Goal: Obtain resource: Obtain resource

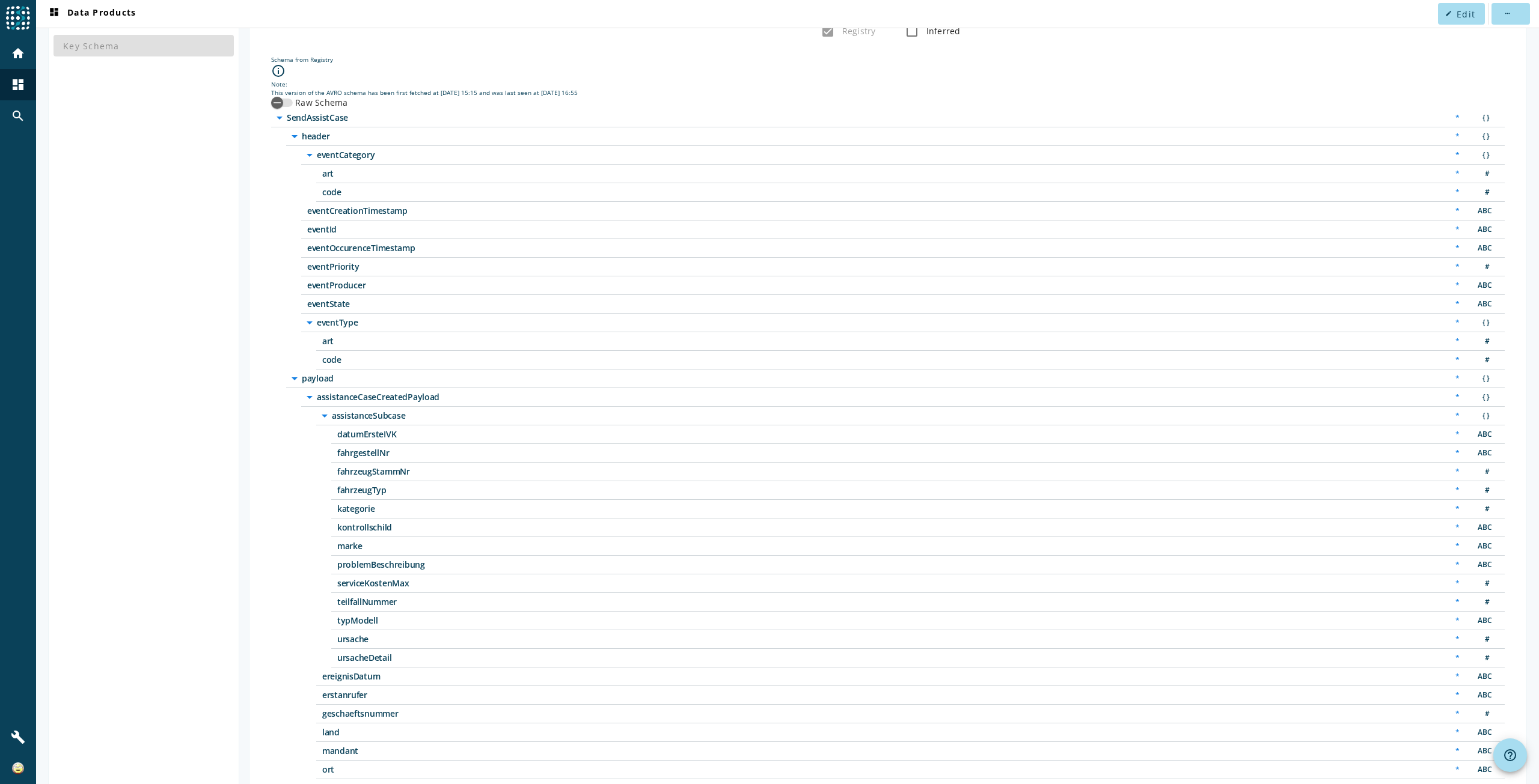
scroll to position [120, 0]
click at [364, 603] on span "teilfallNummer" at bounding box center [487, 602] width 301 height 8
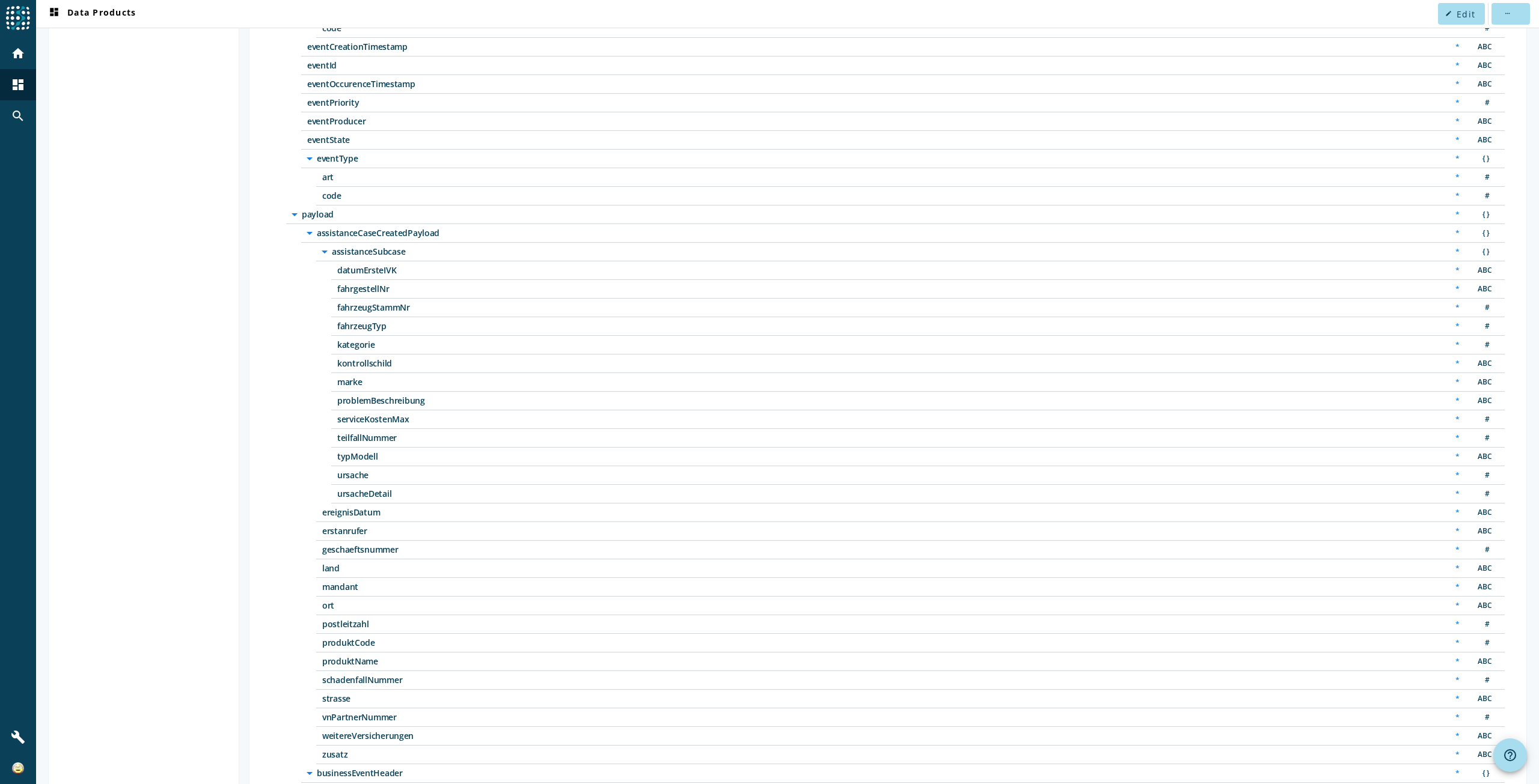
scroll to position [361, 0]
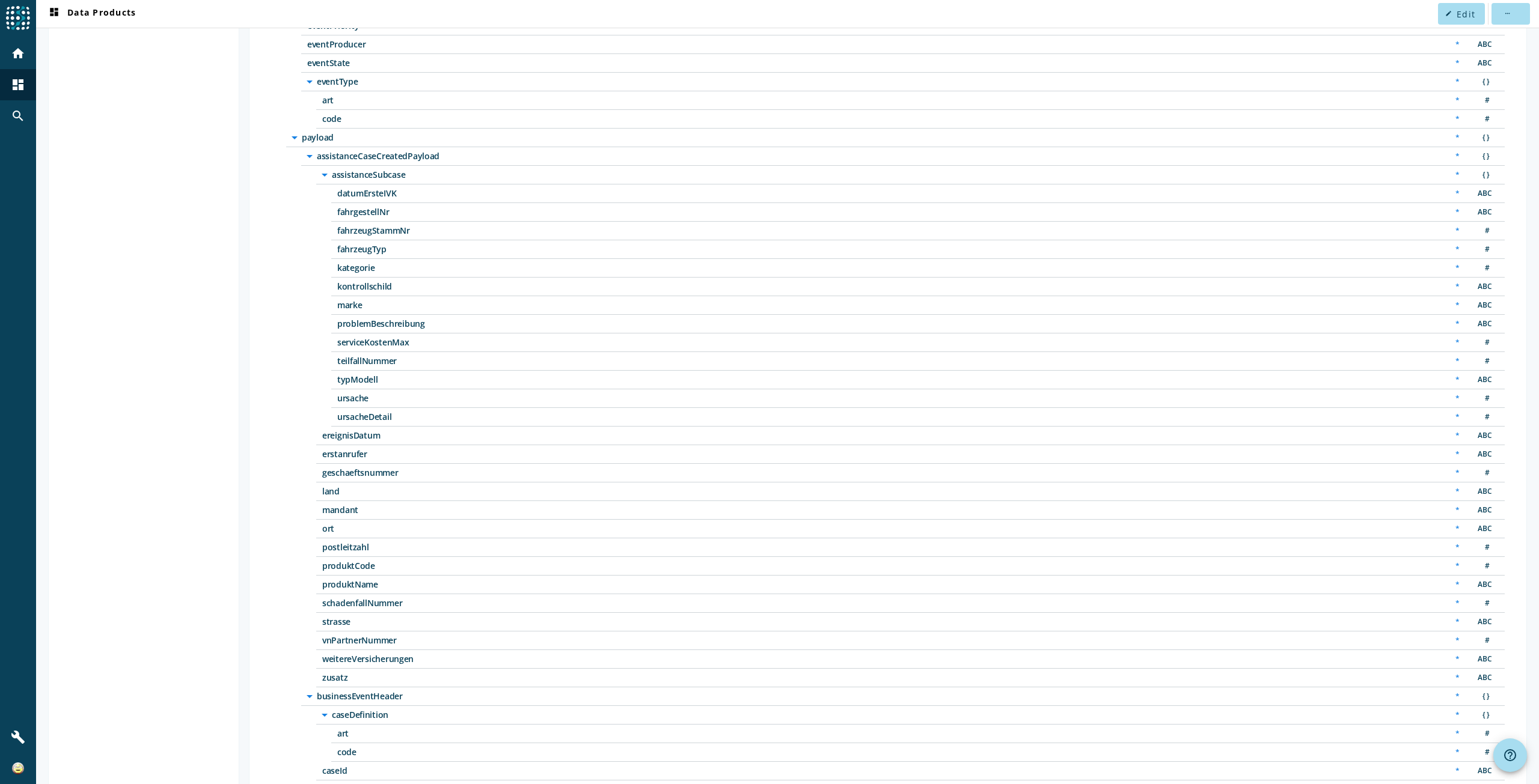
click at [364, 603] on span "schadenfallNummer" at bounding box center [472, 603] width 301 height 8
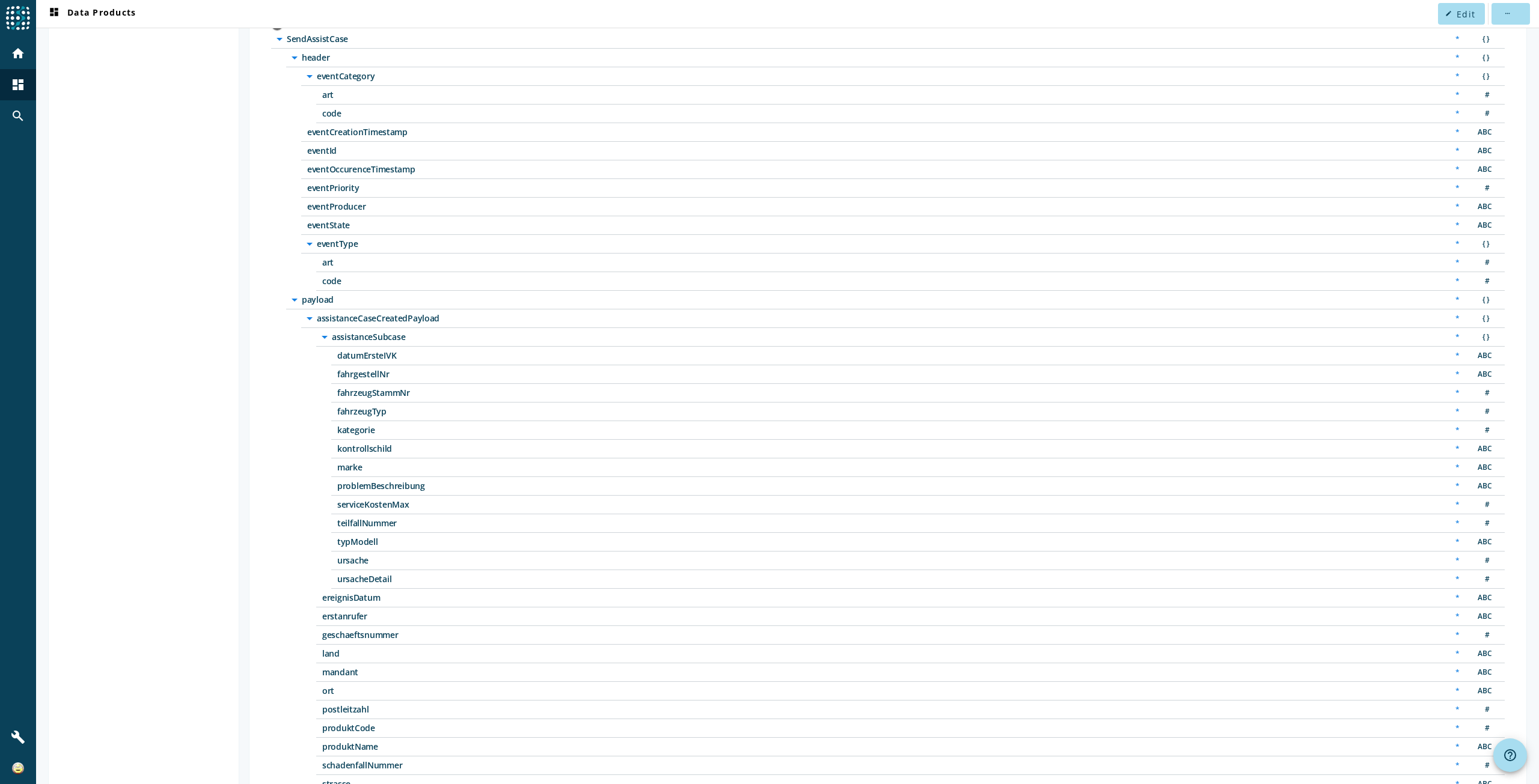
scroll to position [180, 0]
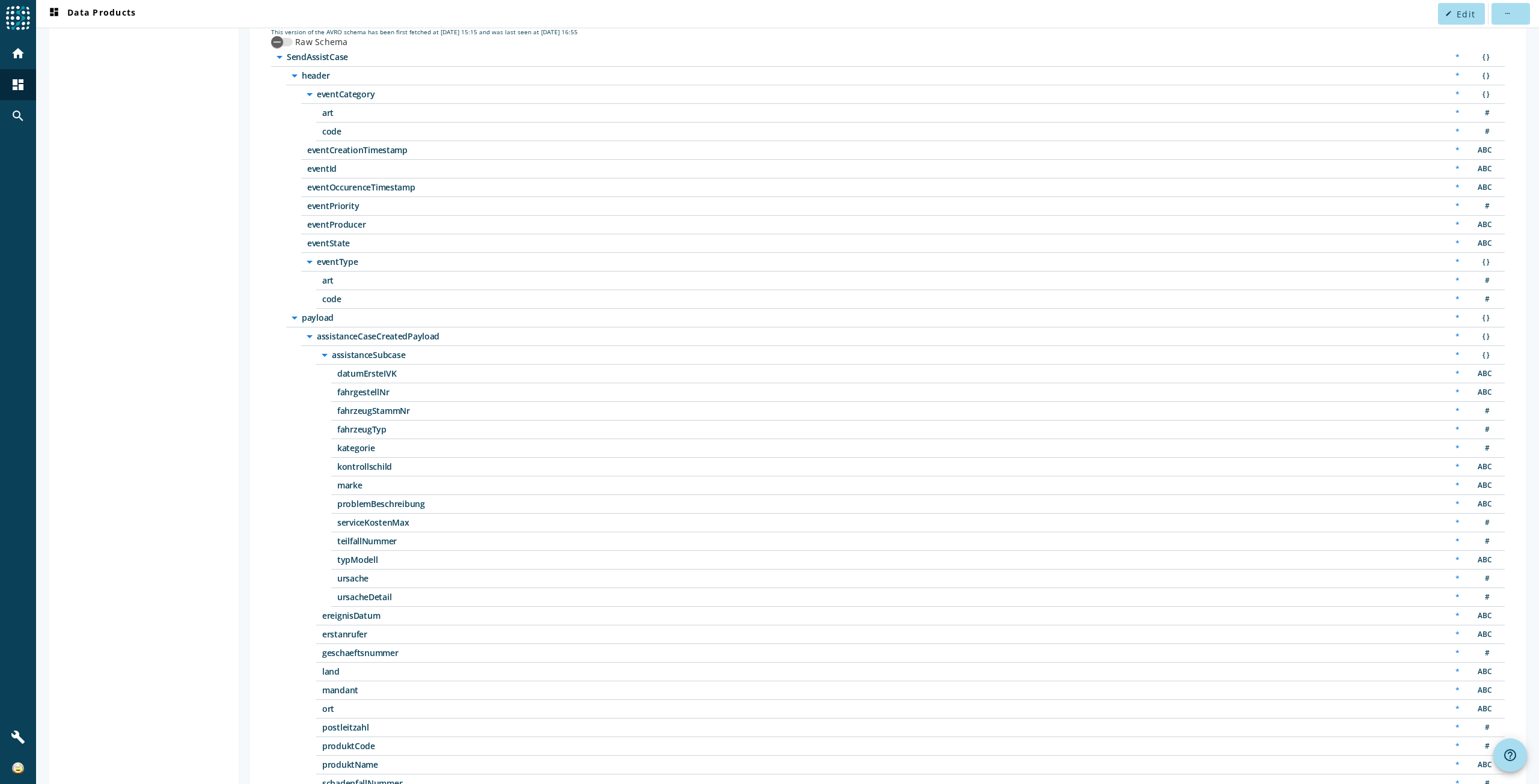
click at [308, 338] on icon "arrow_drop_down" at bounding box center [309, 336] width 14 height 14
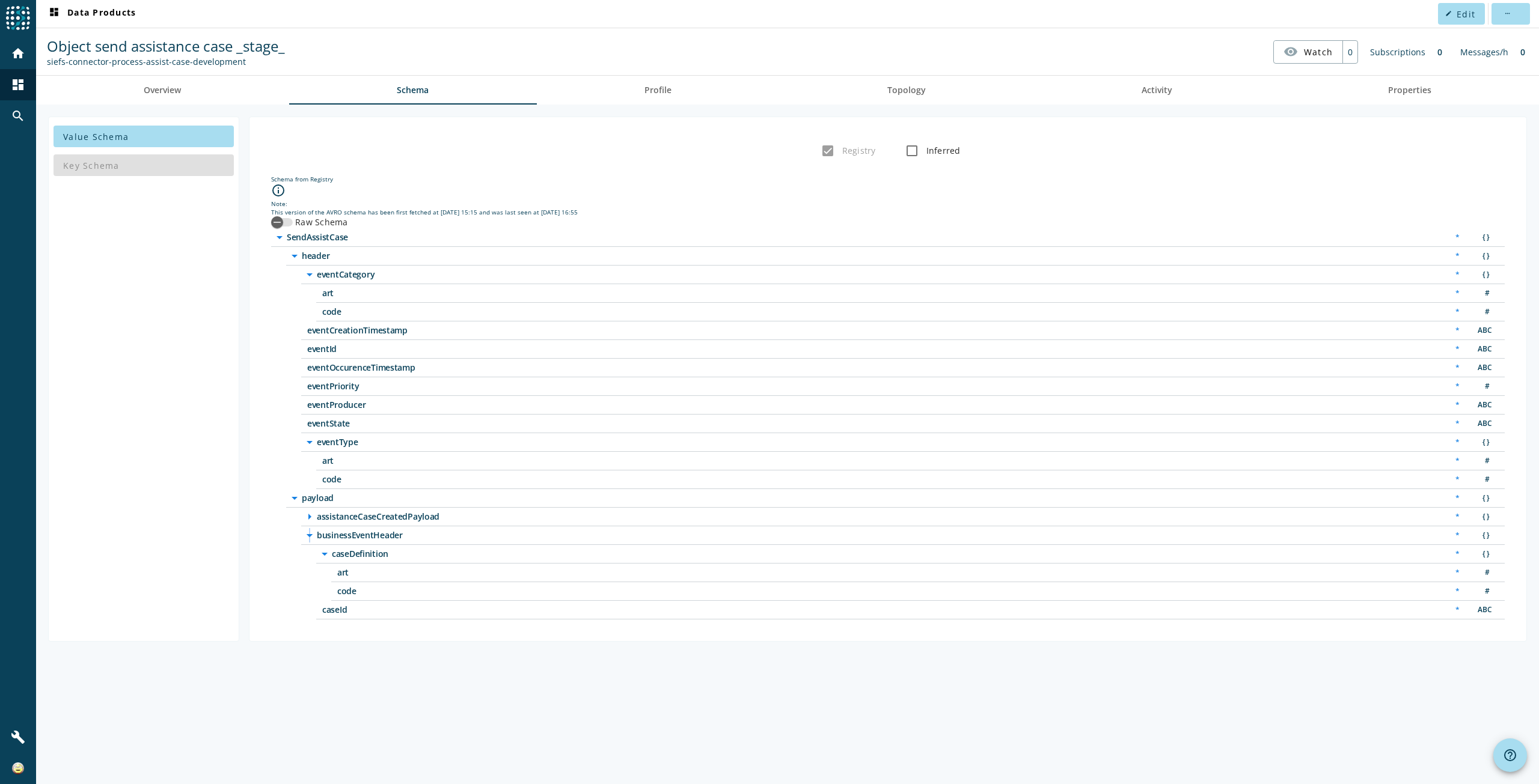
click at [308, 533] on icon "arrow_drop_down" at bounding box center [309, 535] width 14 height 14
click at [308, 513] on icon "arrow_right" at bounding box center [309, 516] width 14 height 14
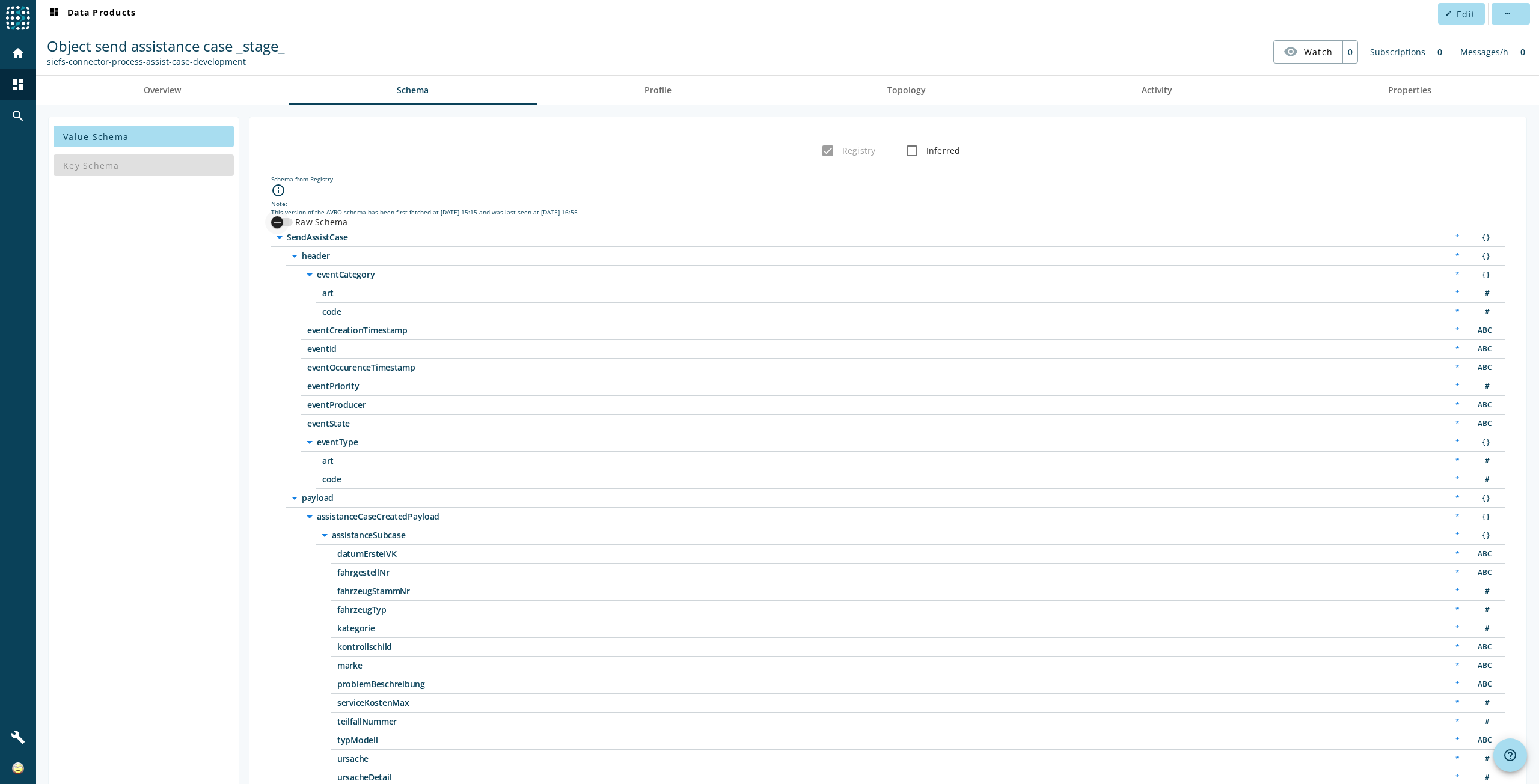
click at [290, 222] on div "button" at bounding box center [282, 222] width 22 height 8
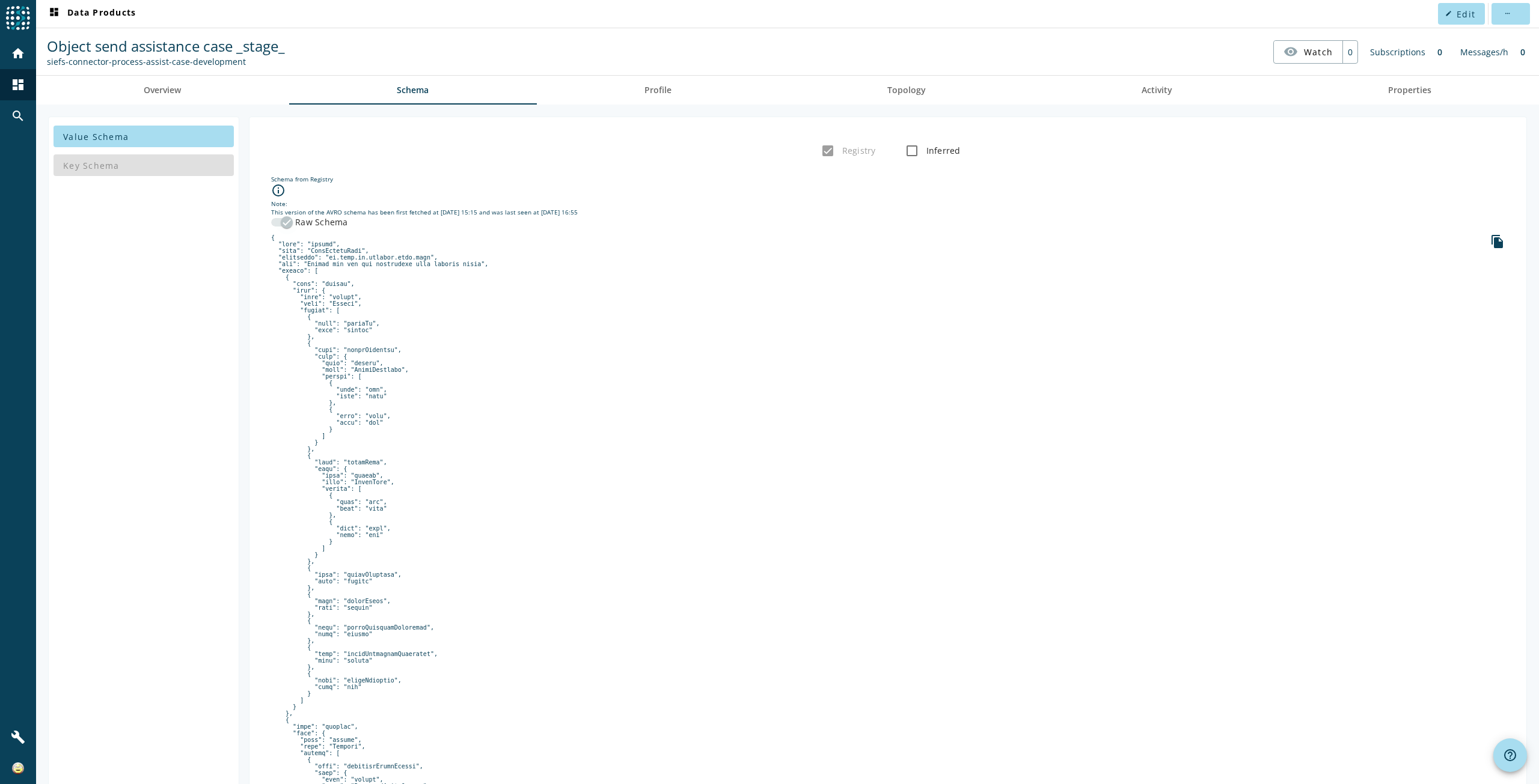
click at [276, 218] on div "button" at bounding box center [286, 222] width 24 height 24
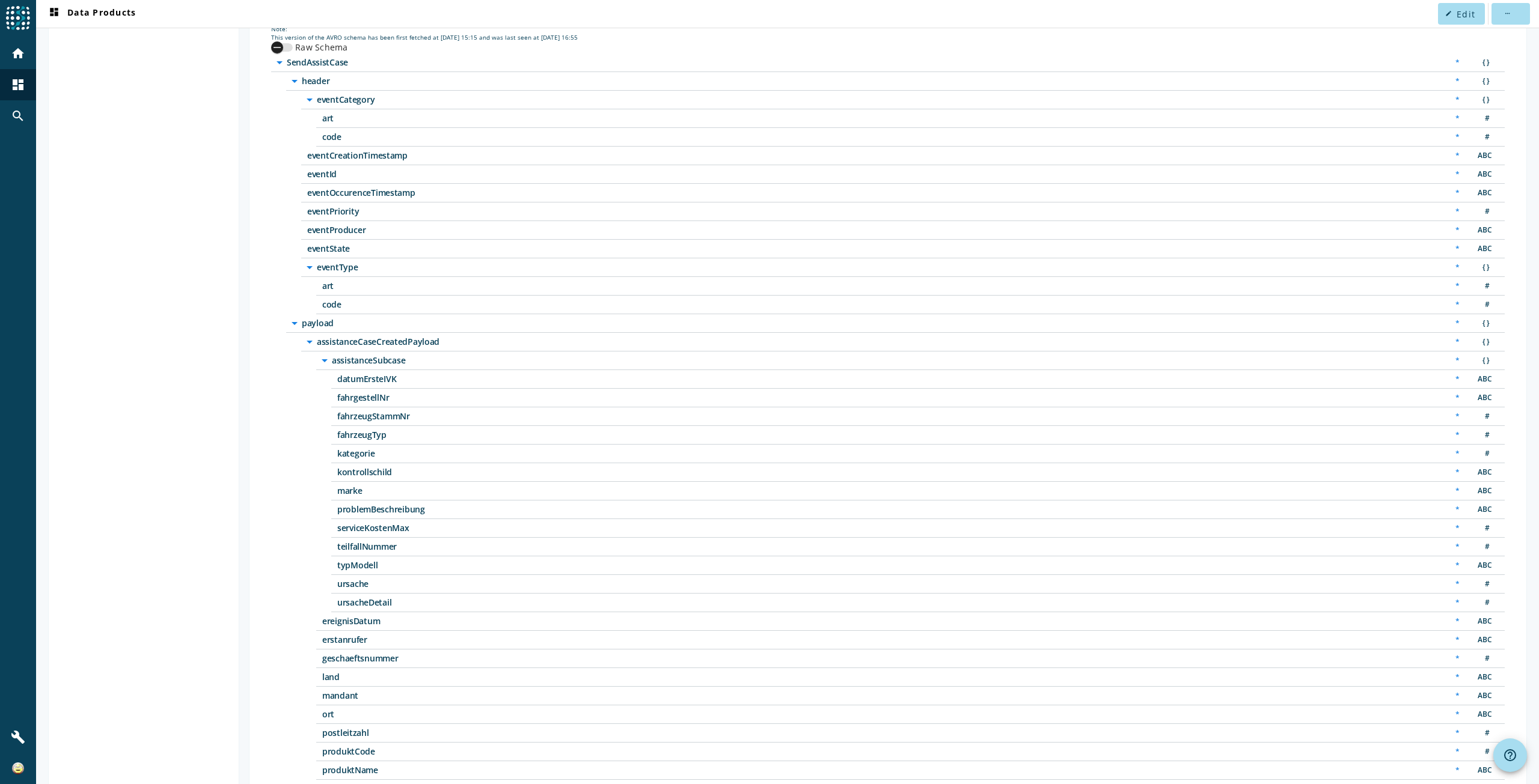
scroll to position [180, 0]
click at [324, 358] on icon "arrow_drop_down" at bounding box center [324, 355] width 14 height 14
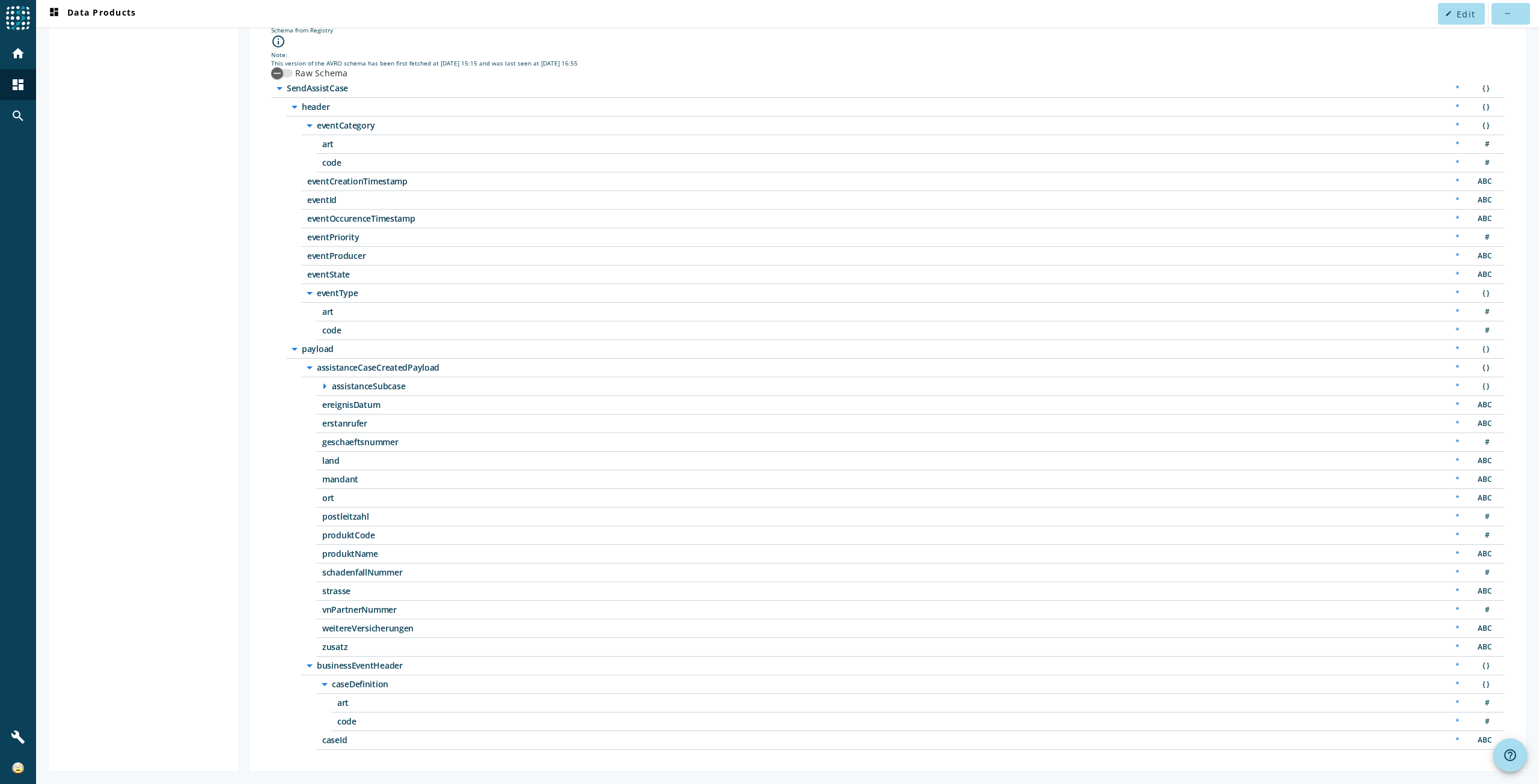
scroll to position [149, 0]
click at [364, 568] on span "schadenfallNummer" at bounding box center [472, 572] width 301 height 8
copy span "schadenfallNummer"
click at [362, 182] on span "eventCreationTimestamp" at bounding box center [457, 181] width 301 height 8
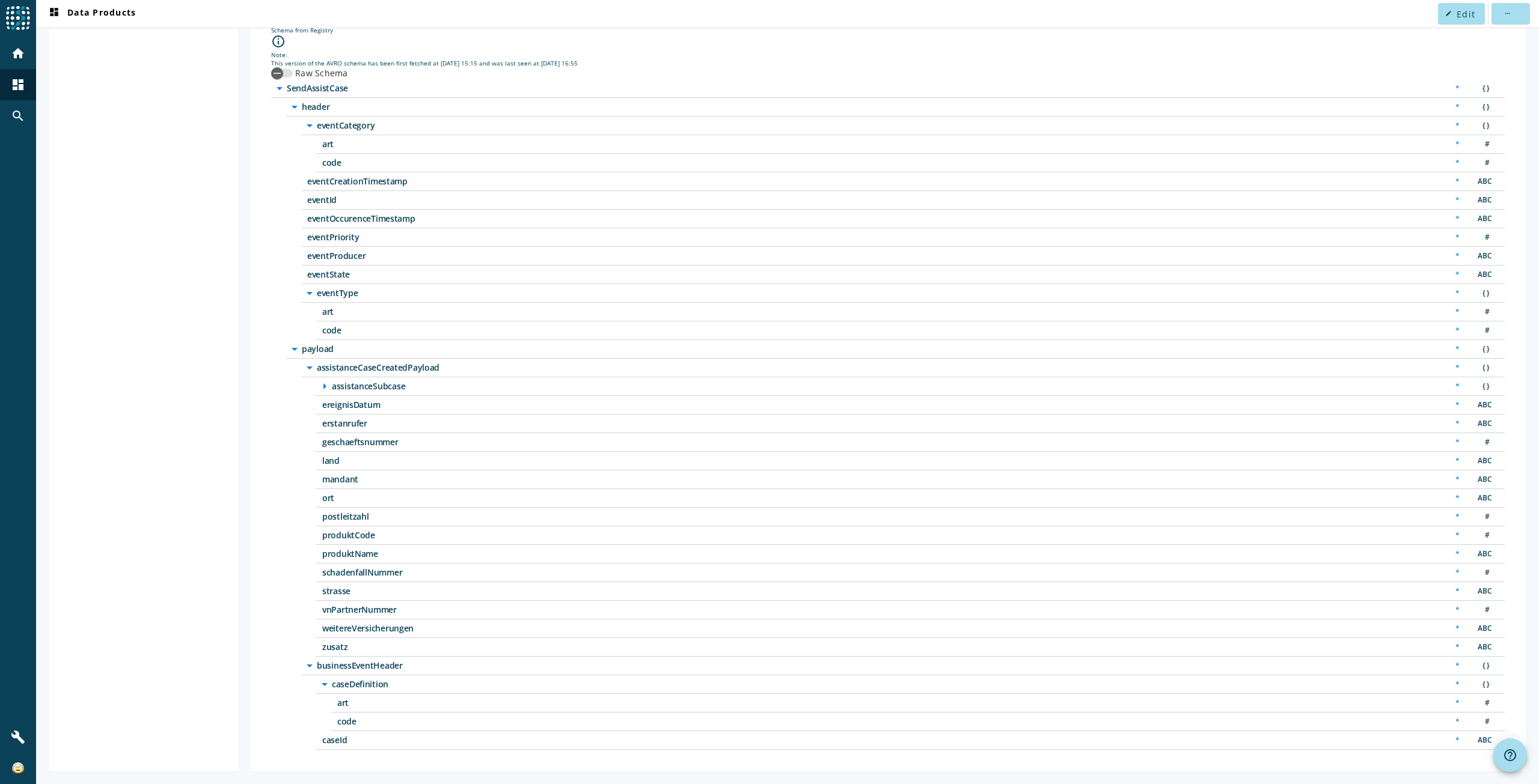
click at [362, 182] on span "eventCreationTimestamp" at bounding box center [457, 181] width 301 height 8
copy span "eventCreationTimestamp"
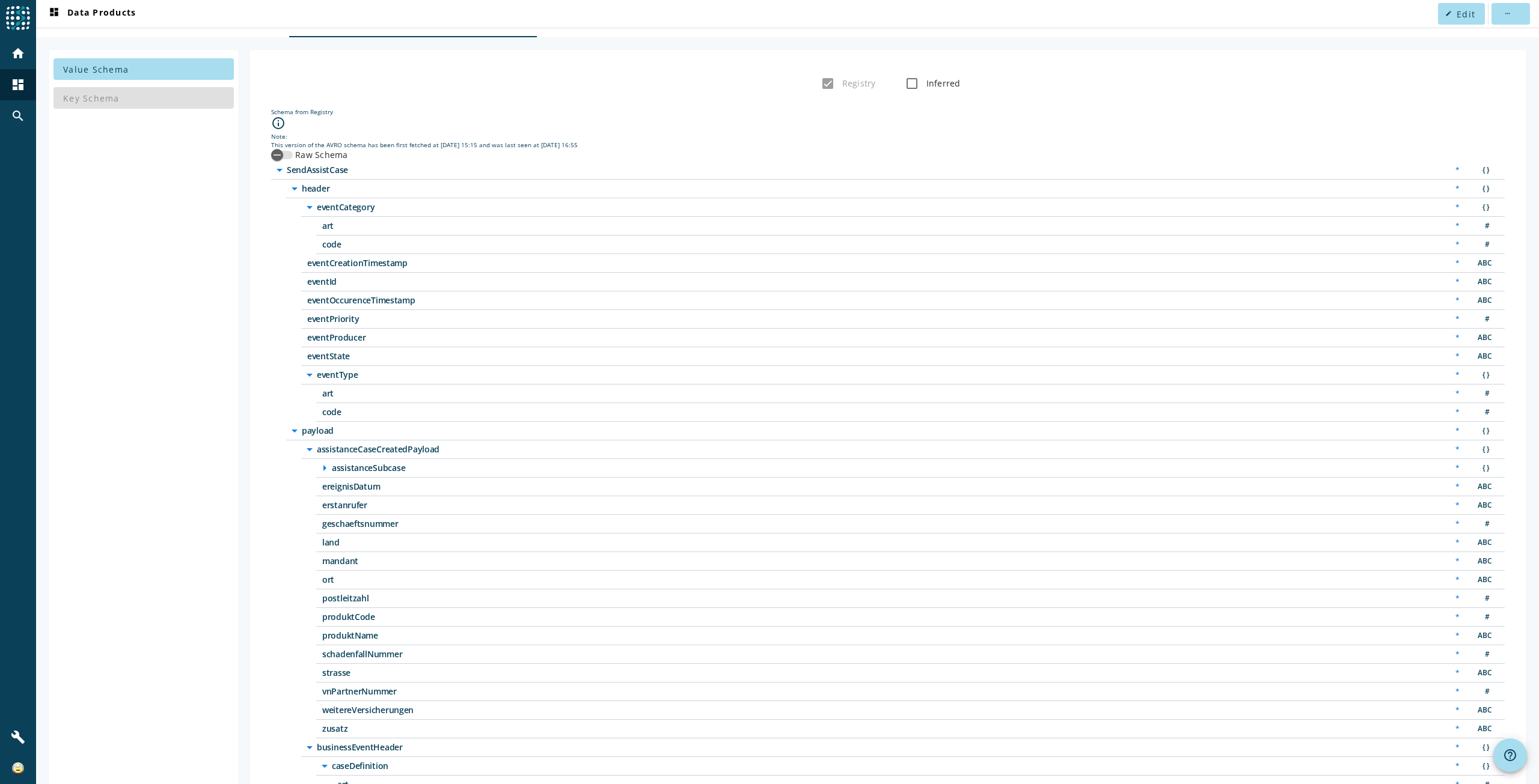
scroll to position [29, 0]
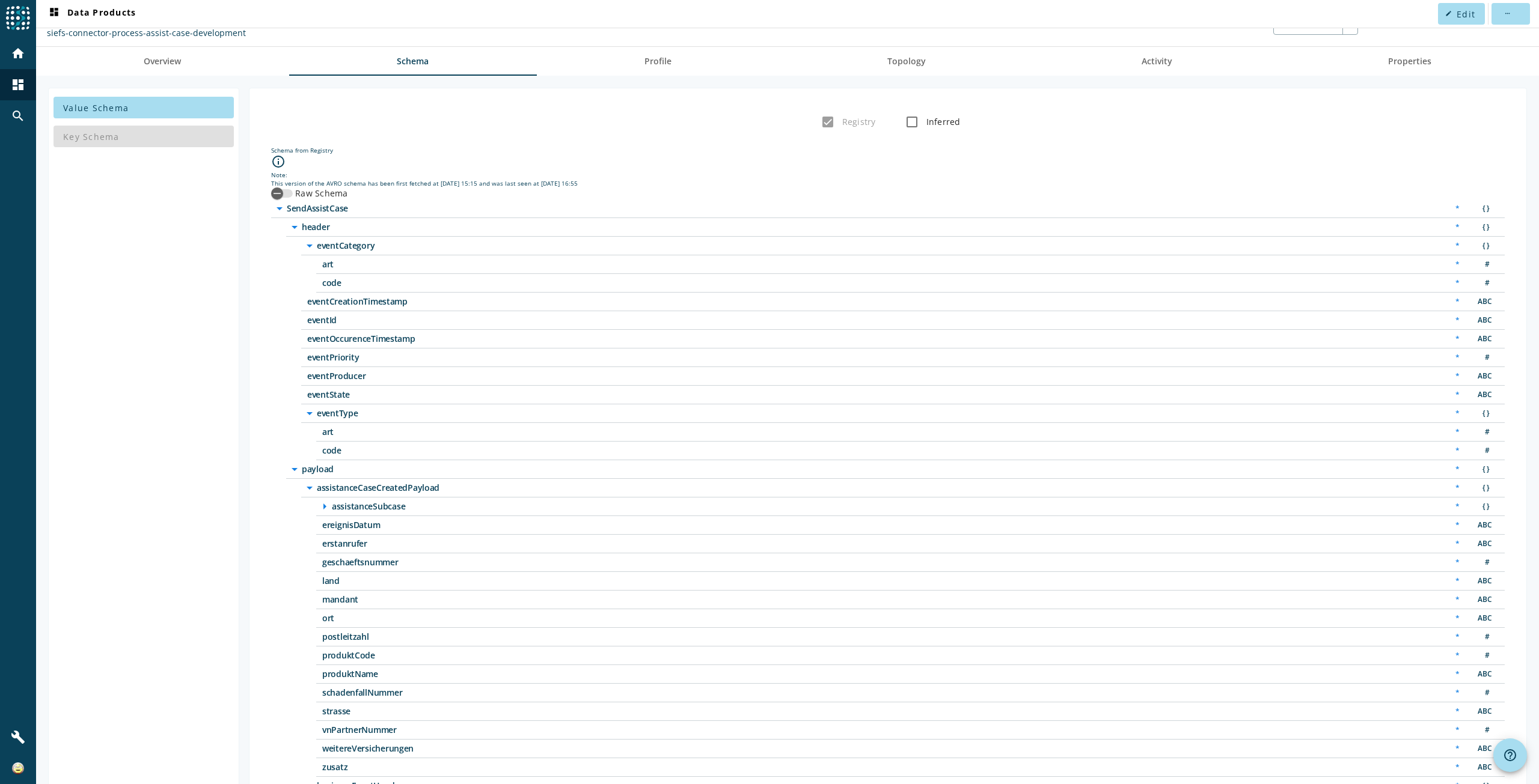
click at [300, 116] on div "Registry Inferred" at bounding box center [888, 121] width 1257 height 24
click at [384, 305] on span "eventCreationTimestamp" at bounding box center [457, 302] width 301 height 8
click at [383, 305] on span "eventCreationTimestamp" at bounding box center [457, 302] width 301 height 8
copy span "eventCreationTimestamp"
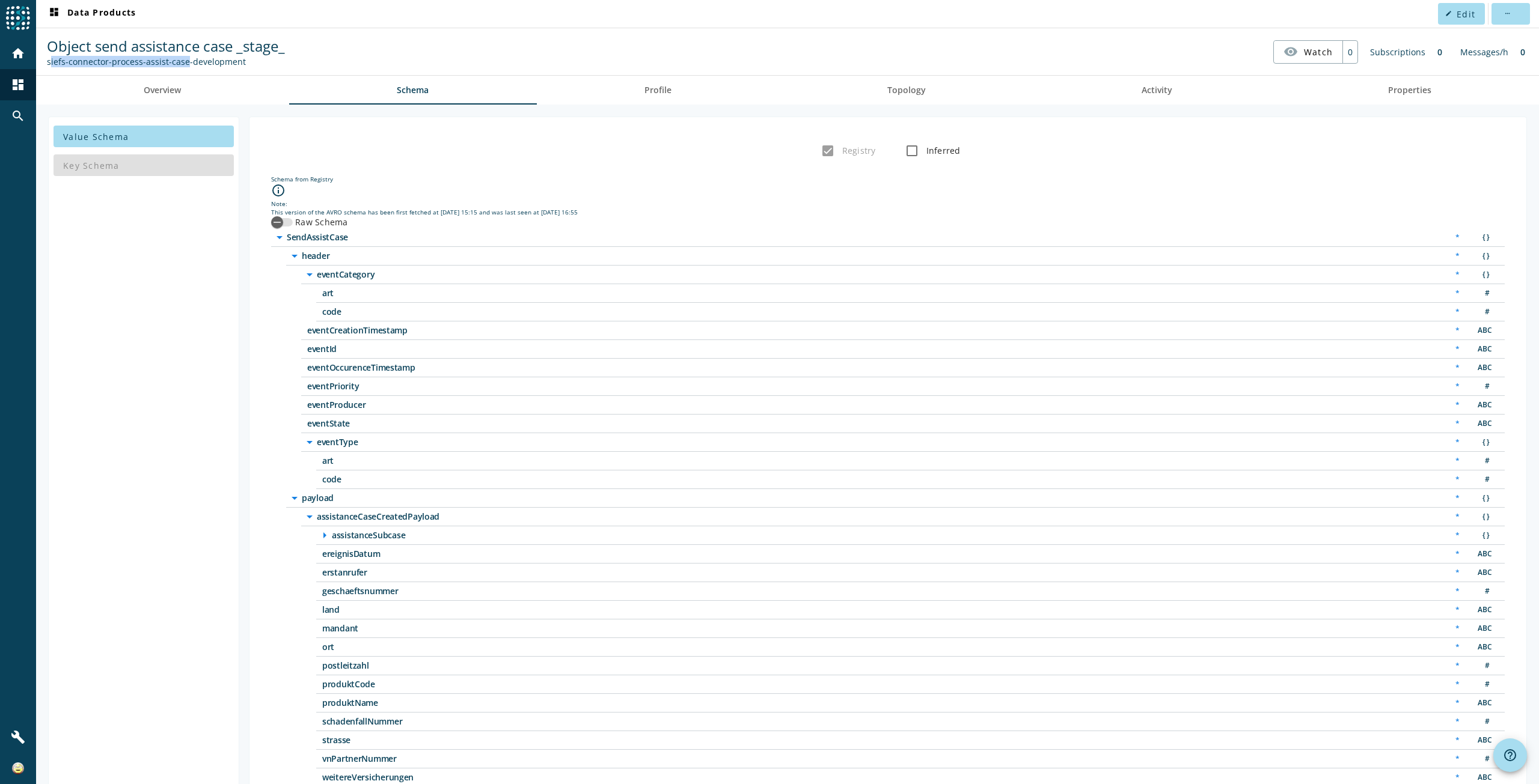
drag, startPoint x: 182, startPoint y: 60, endPoint x: 47, endPoint y: 61, distance: 135.0
click at [47, 61] on div "siefs-connector-process-assist-case-development" at bounding box center [166, 61] width 238 height 12
click at [109, 65] on div "siefs-connector-process-assist-case-development" at bounding box center [166, 61] width 238 height 12
drag, startPoint x: 183, startPoint y: 62, endPoint x: 47, endPoint y: 62, distance: 136.0
click at [47, 62] on div "siefs-connector-process-assist-case-development" at bounding box center [166, 61] width 238 height 12
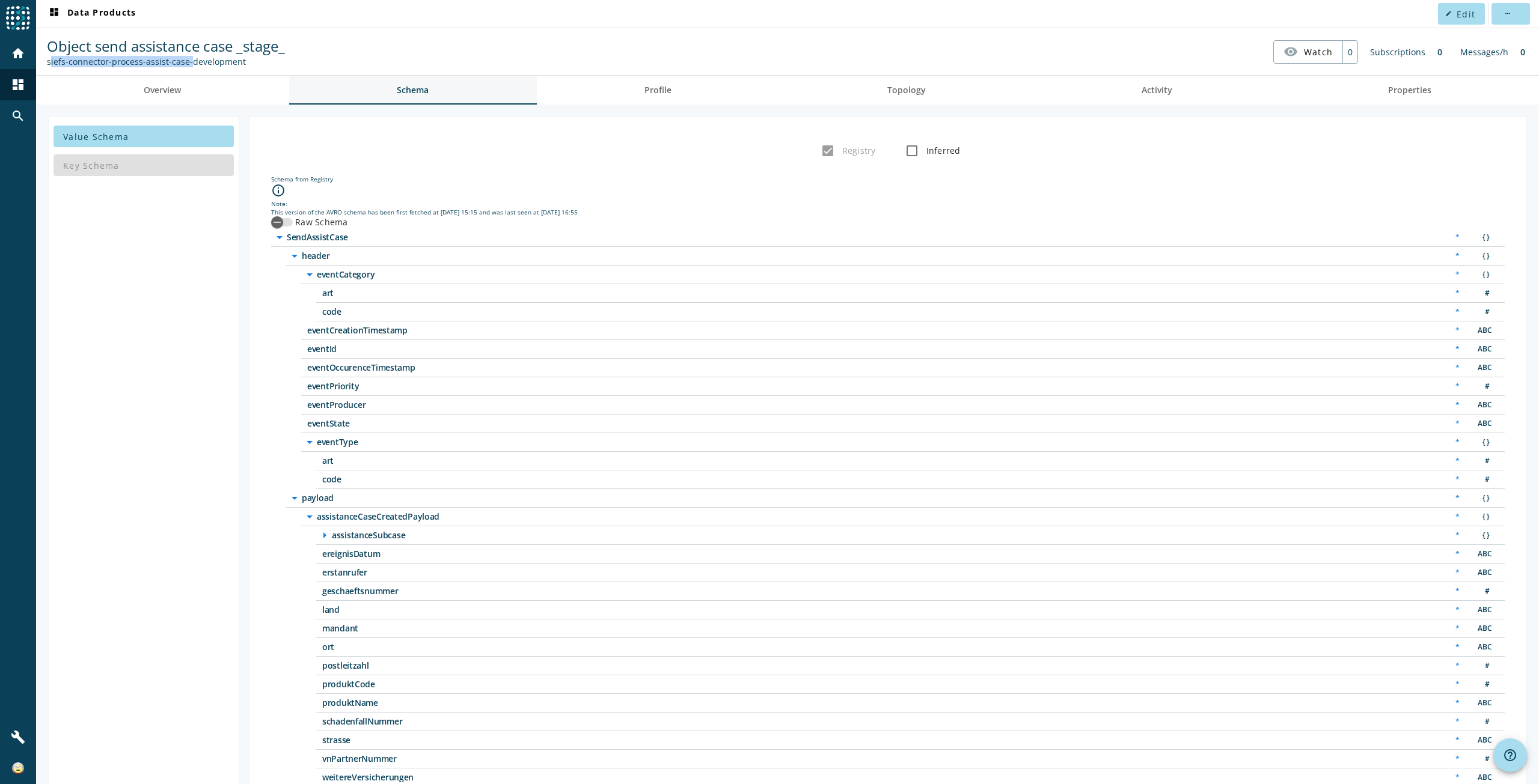
copy div "siefs-connector-process-assist-case"
click at [311, 516] on icon "arrow_drop_down" at bounding box center [309, 516] width 14 height 14
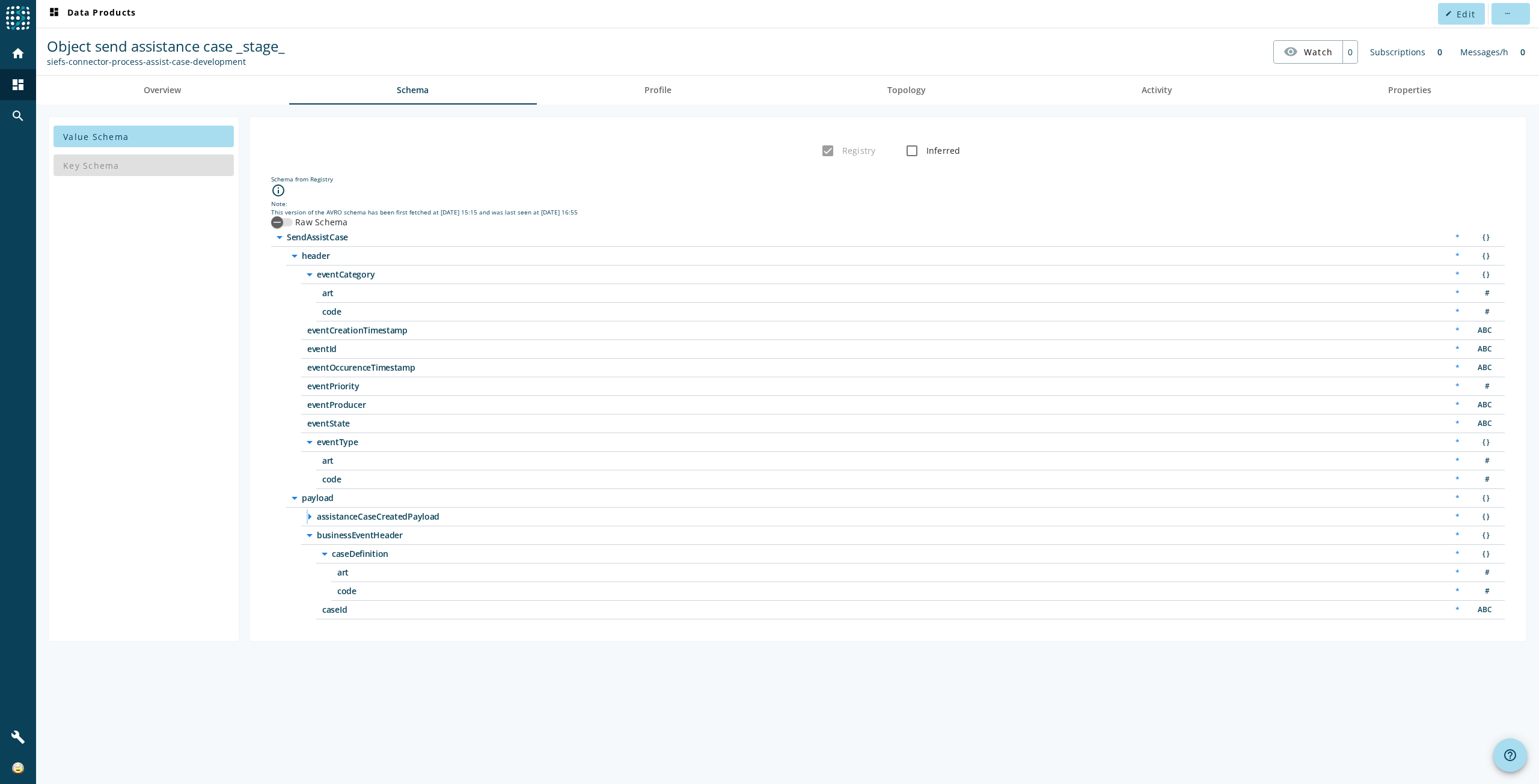
click at [306, 517] on icon "arrow_right" at bounding box center [309, 516] width 14 height 14
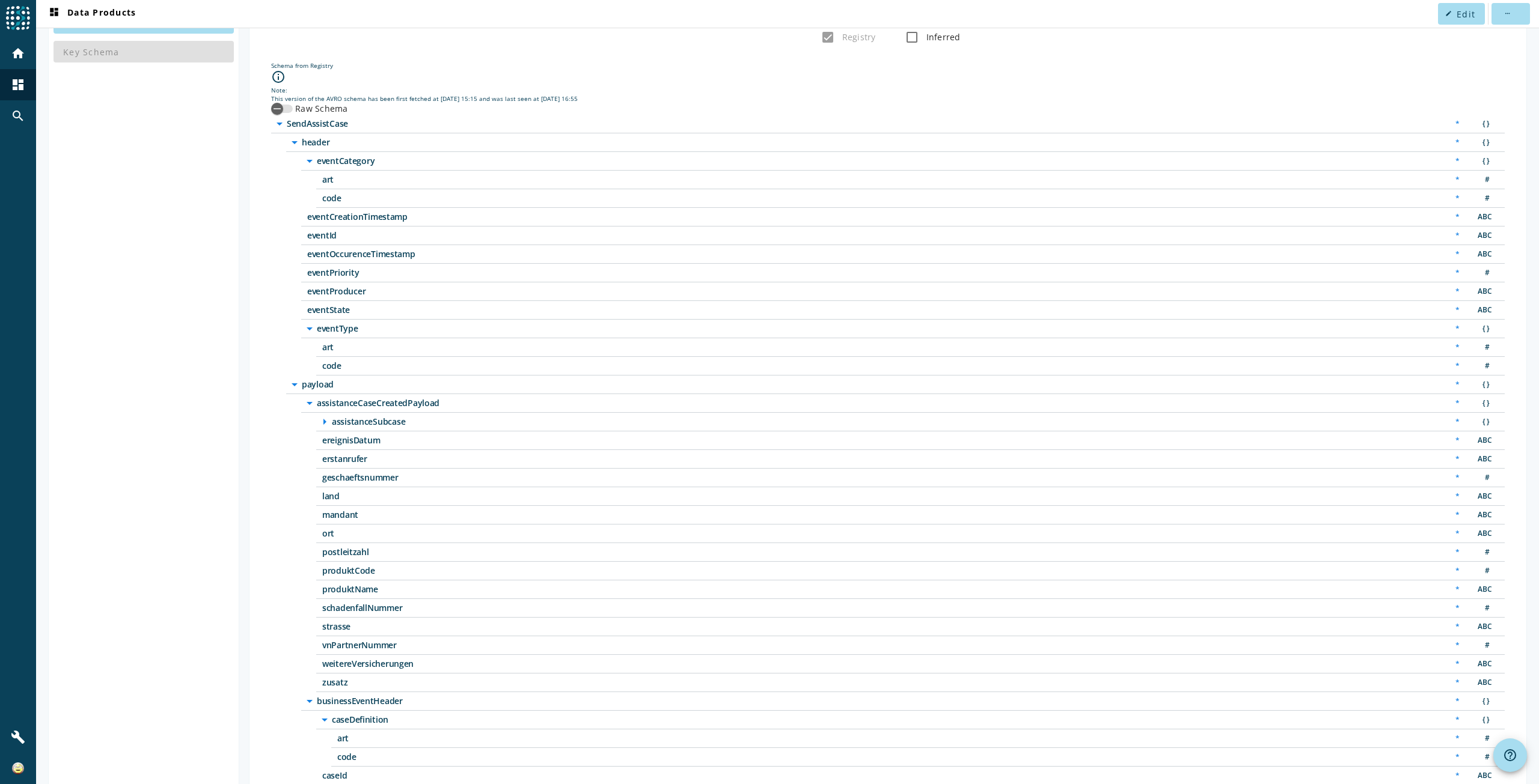
scroll to position [120, 0]
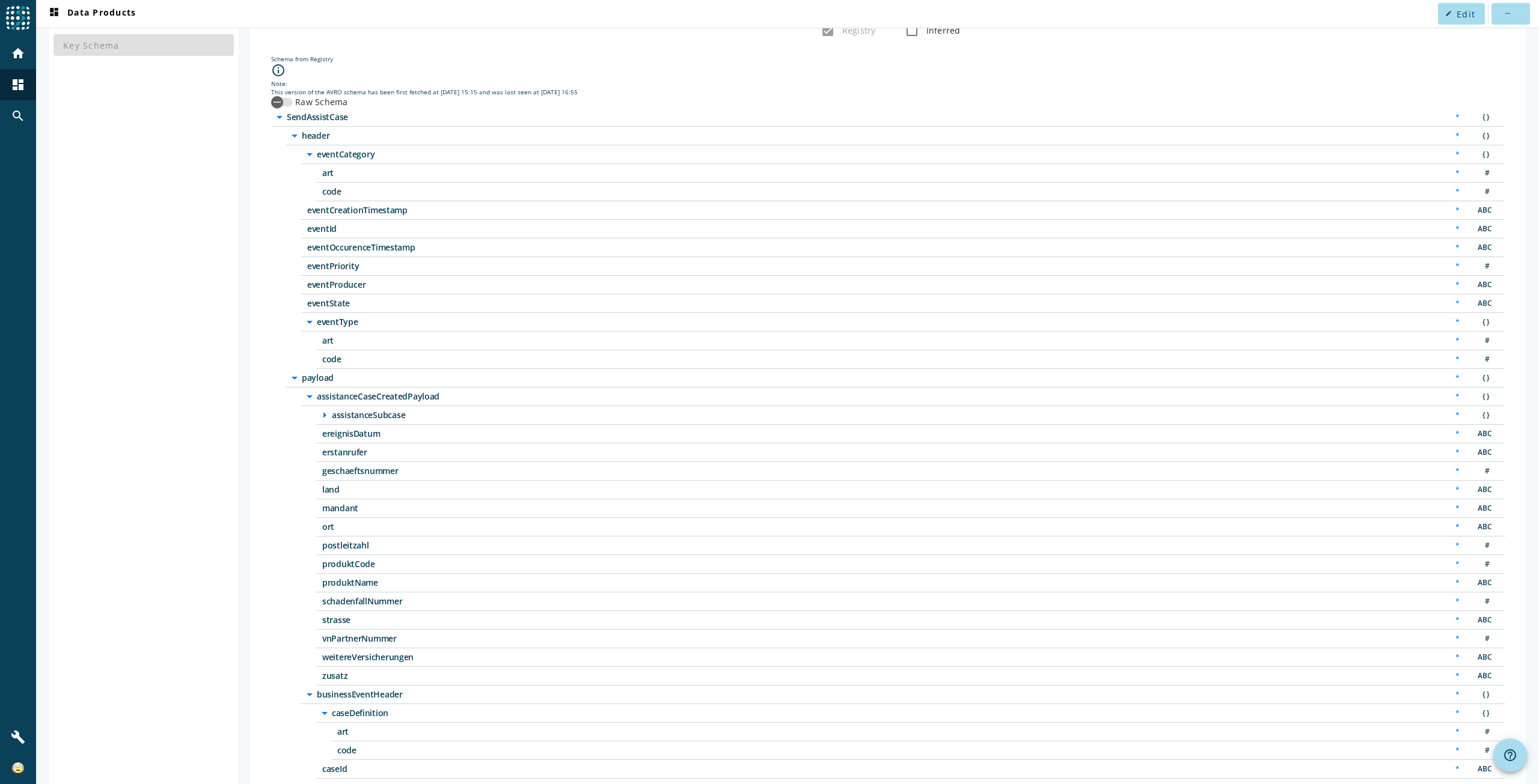
click at [361, 469] on span "geschaeftsnummer" at bounding box center [472, 471] width 301 height 8
copy span "geschaeftsnummer"
